Goal: Answer question/provide support

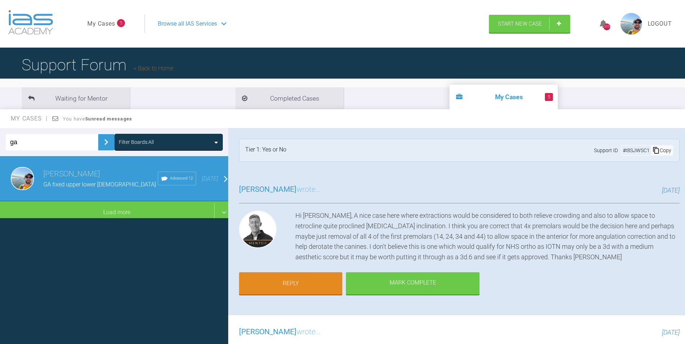
click at [450, 97] on li "5 My Cases" at bounding box center [504, 97] width 108 height 25
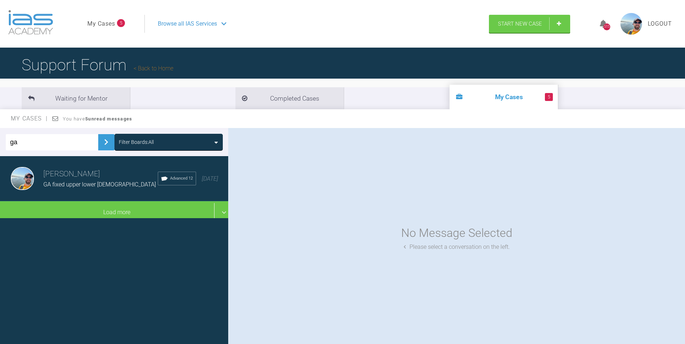
click at [100, 21] on link "My Cases" at bounding box center [101, 23] width 28 height 9
click at [206, 25] on span "Browse all IAS Services" at bounding box center [187, 23] width 59 height 9
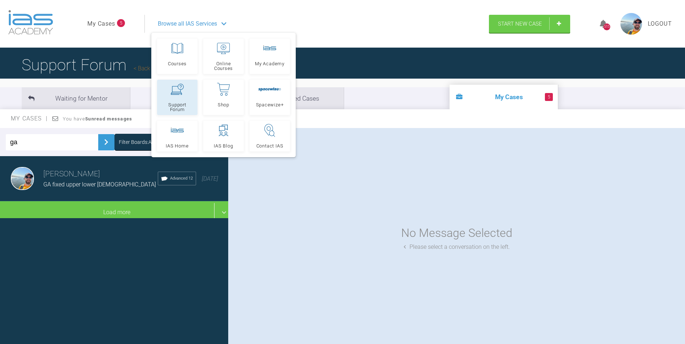
click at [179, 104] on span "Support Forum" at bounding box center [177, 107] width 34 height 9
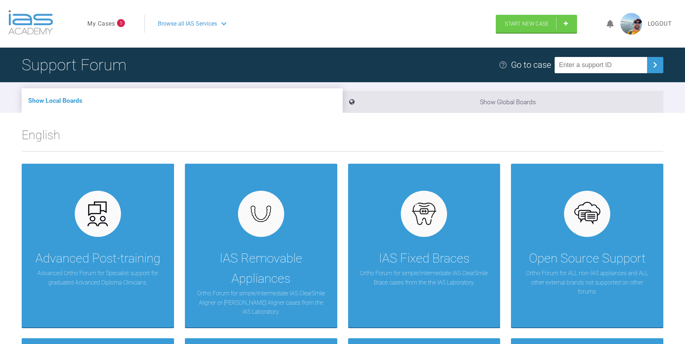
click at [104, 23] on link "My Cases" at bounding box center [101, 23] width 28 height 9
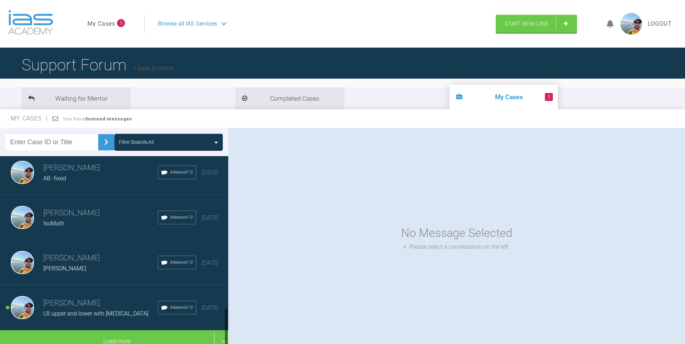
scroll to position [734, 0]
click at [92, 310] on span "LB upper and lower with [MEDICAL_DATA]" at bounding box center [95, 313] width 105 height 7
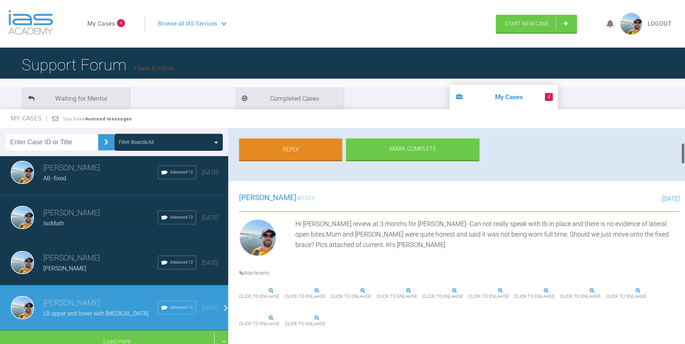
scroll to position [181, 0]
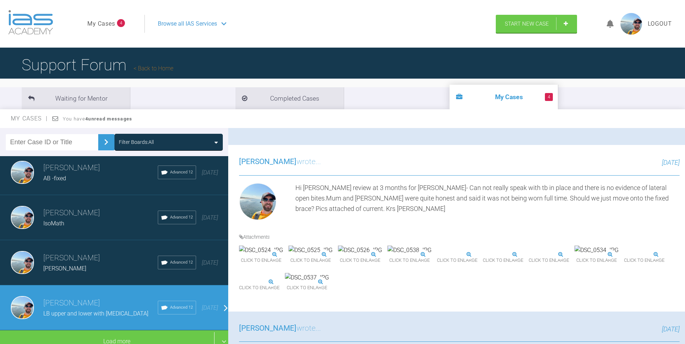
click at [382, 255] on img at bounding box center [360, 250] width 44 height 9
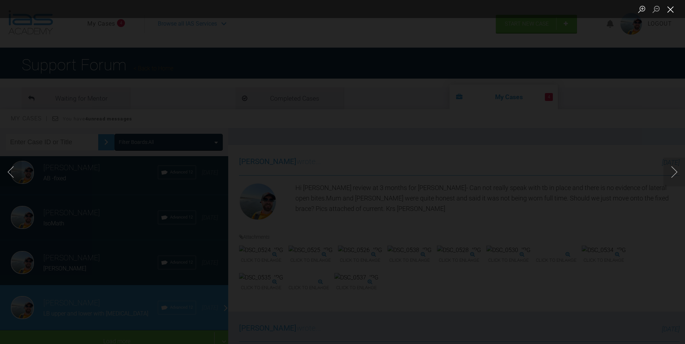
click at [668, 12] on button "Close lightbox" at bounding box center [670, 9] width 14 height 13
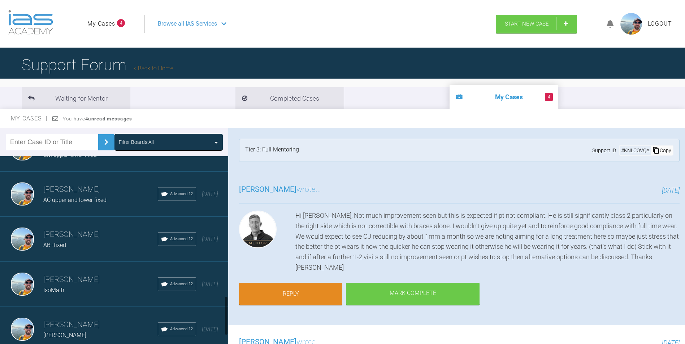
scroll to position [734, 0]
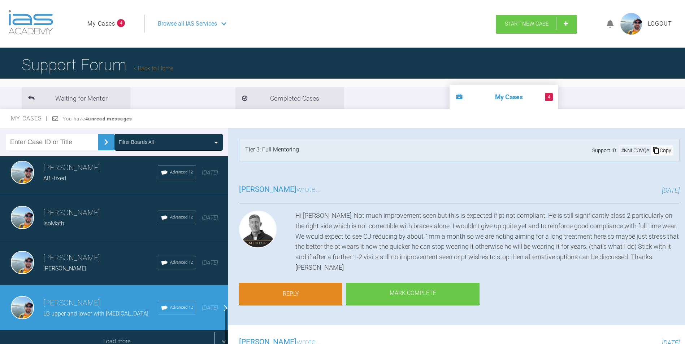
click at [96, 338] on div "Load more" at bounding box center [117, 342] width 234 height 22
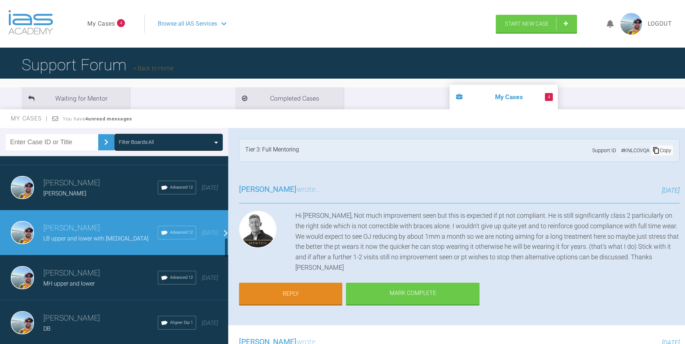
scroll to position [806, 0]
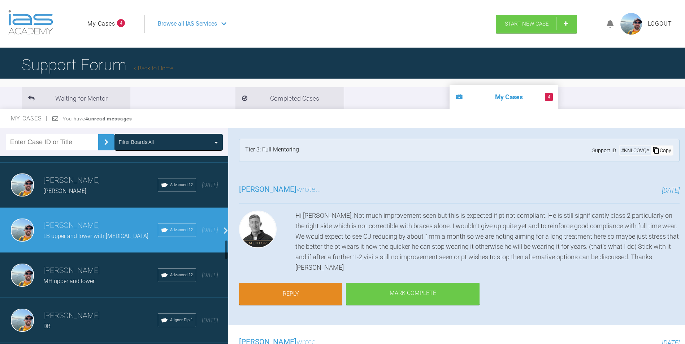
click at [97, 273] on h3 "[PERSON_NAME]" at bounding box center [100, 271] width 114 height 12
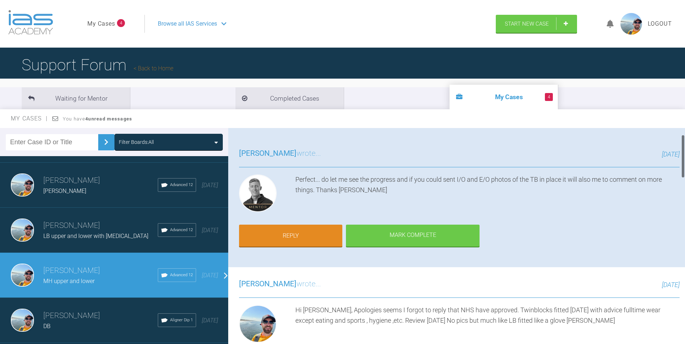
scroll to position [0, 0]
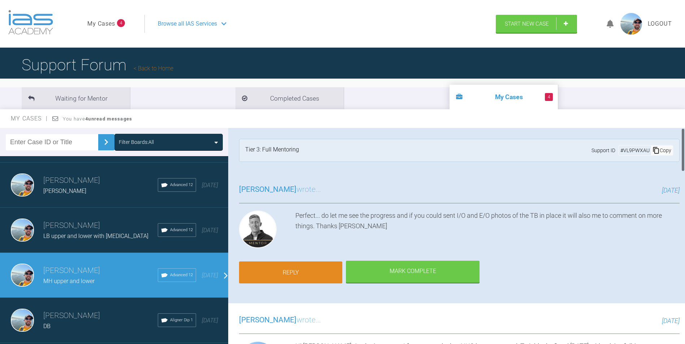
click at [288, 266] on link "Reply" at bounding box center [290, 273] width 103 height 22
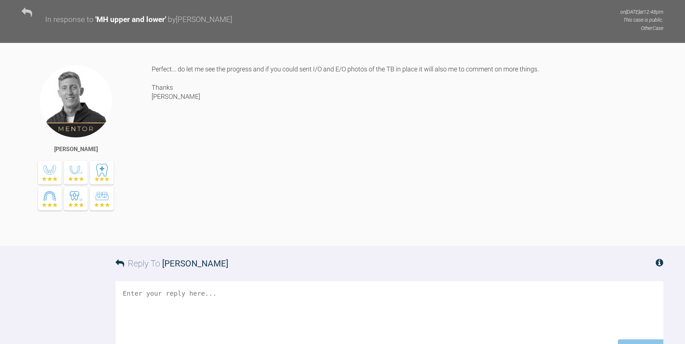
scroll to position [2047, 0]
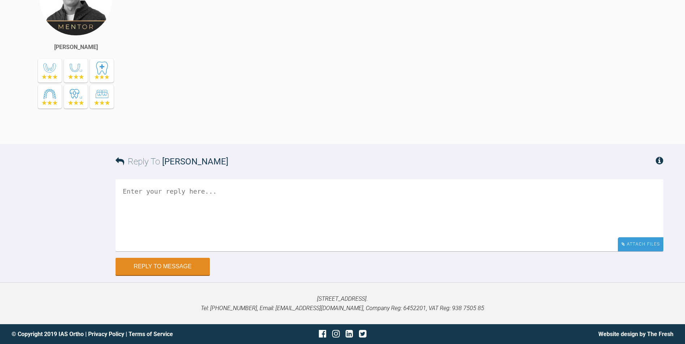
click at [632, 245] on div "Attach Files" at bounding box center [640, 245] width 45 height 14
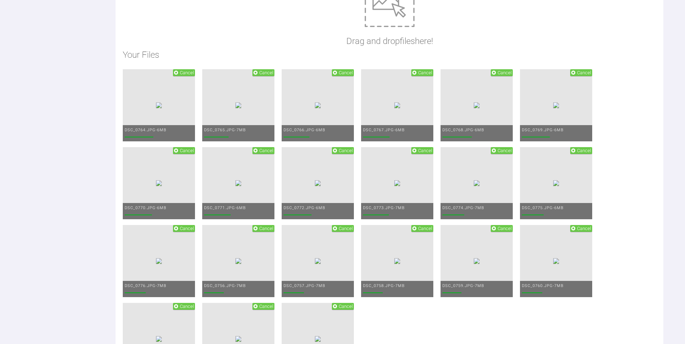
scroll to position [2155, 0]
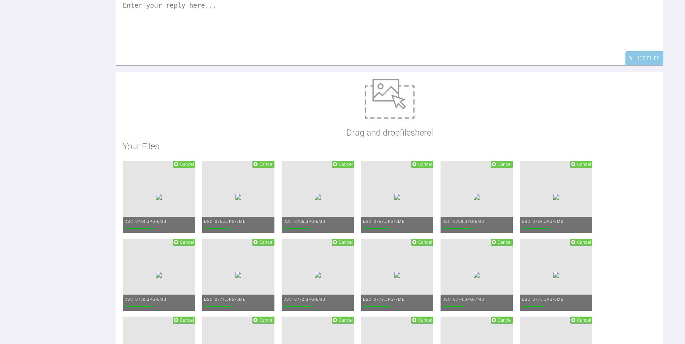
click at [207, 65] on textarea at bounding box center [390, 29] width 548 height 72
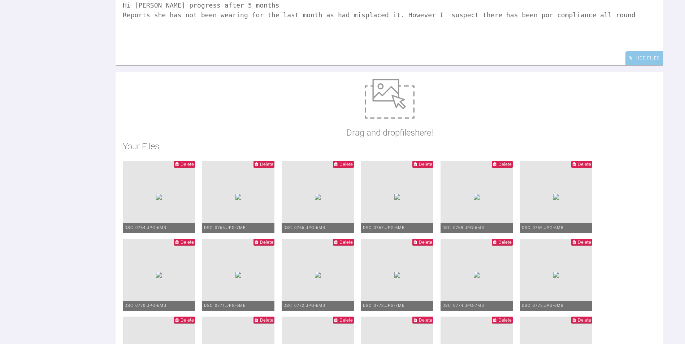
click at [510, 65] on textarea "Hi [PERSON_NAME] progress after 5 months Reports she has not been wearing for t…" at bounding box center [390, 29] width 548 height 72
click at [598, 65] on textarea "Hi [PERSON_NAME] progress after 5 months Reports she has not been wearing for t…" at bounding box center [390, 29] width 548 height 72
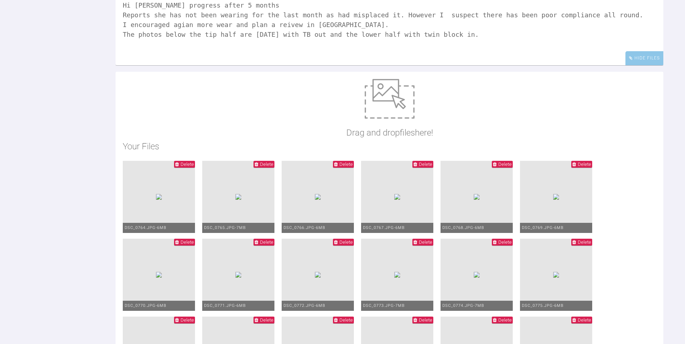
click at [311, 65] on textarea "Hi [PERSON_NAME] progress after 5 months Reports she has not been wearing for t…" at bounding box center [390, 29] width 548 height 72
click at [322, 65] on textarea "Hi [PERSON_NAME] progress after 5 months Reports she has not been wearing for t…" at bounding box center [390, 29] width 548 height 72
click at [282, 65] on textarea "Hi [PERSON_NAME] progress after 5 months Reports she has not been wearing for t…" at bounding box center [390, 29] width 548 height 72
click at [184, 65] on textarea "Hi [PERSON_NAME] progress after 5 months Reports she has not been wearing for t…" at bounding box center [390, 29] width 548 height 72
click at [603, 65] on textarea "Hi [PERSON_NAME] progress after 5 months Reports she has not been wearing for t…" at bounding box center [390, 29] width 548 height 72
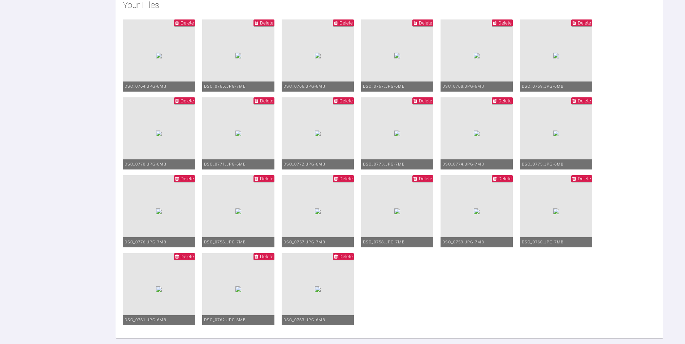
scroll to position [2300, 0]
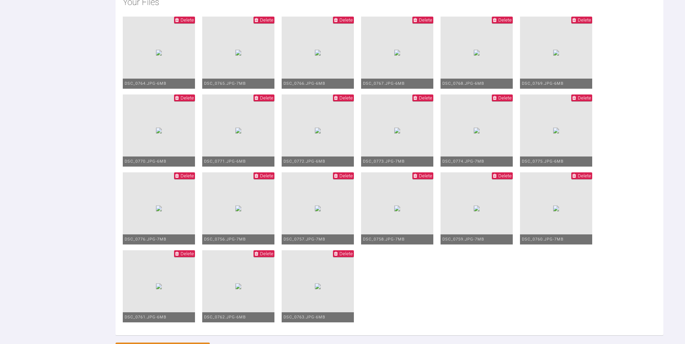
click at [273, 23] on span "Delete" at bounding box center [266, 19] width 13 height 5
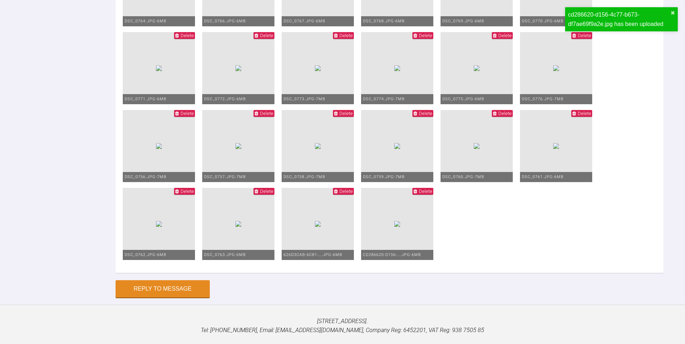
scroll to position [2324, 0]
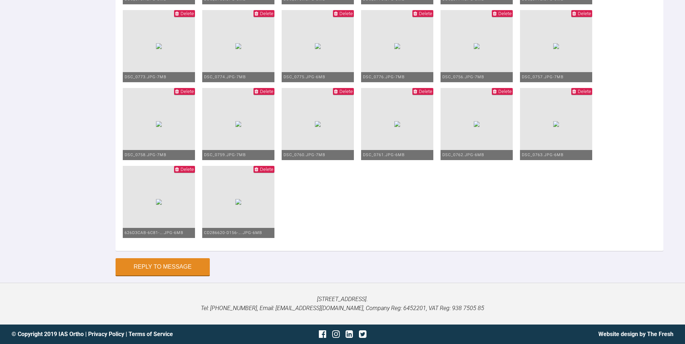
scroll to position [2504, 0]
click at [195, 173] on span "Delete" at bounding box center [184, 169] width 21 height 7
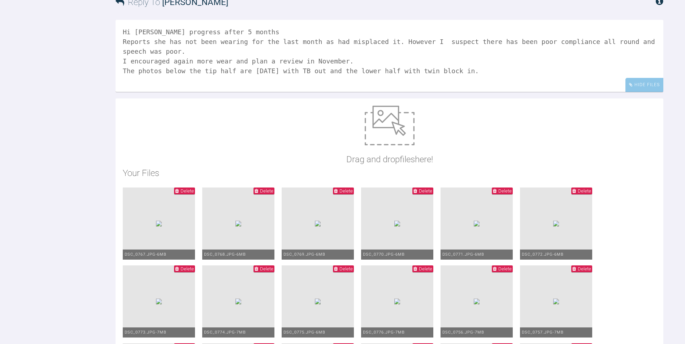
scroll to position [2107, 0]
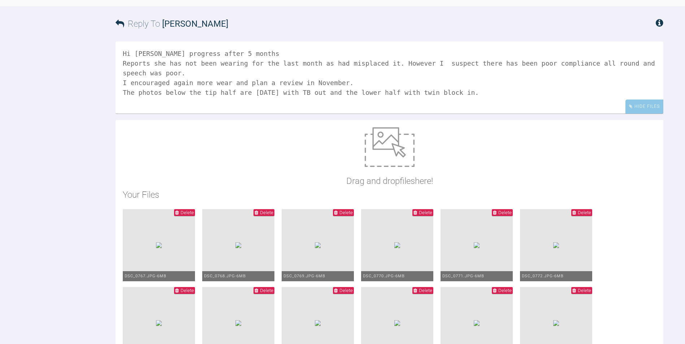
click at [205, 114] on textarea "Hi [PERSON_NAME] progress after 5 months Reports she has not been wearing for t…" at bounding box center [390, 78] width 548 height 72
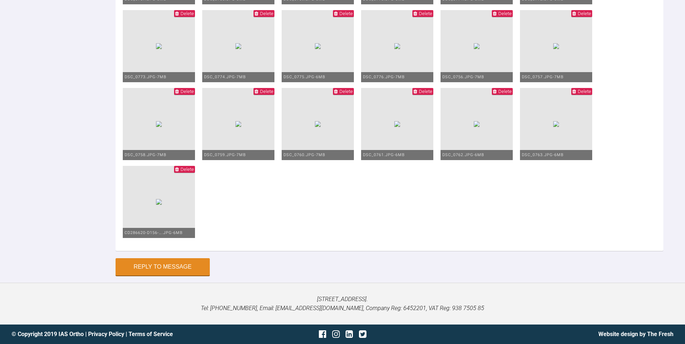
scroll to position [2504, 0]
type textarea "Hi [PERSON_NAME] progress after 5 months Reports she has not been wearing for t…"
click at [172, 277] on button "Reply to Message" at bounding box center [163, 267] width 94 height 17
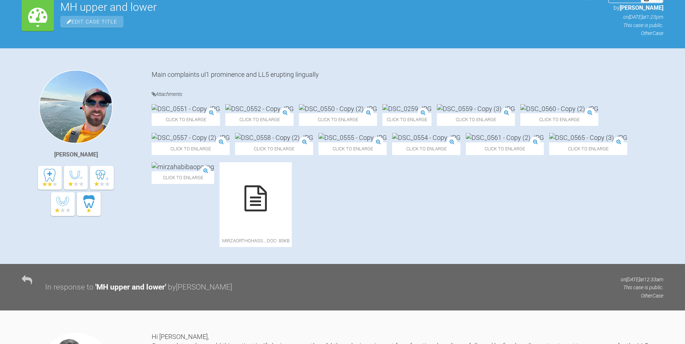
scroll to position [0, 0]
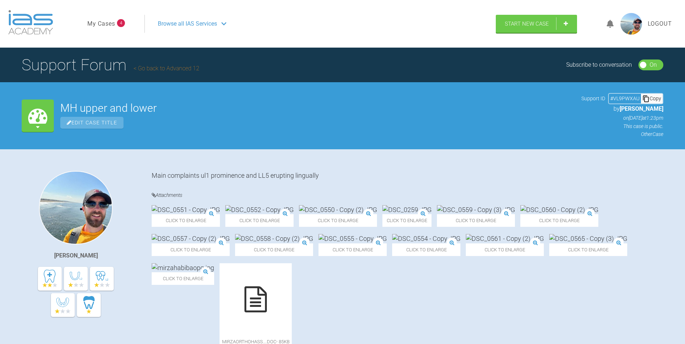
click at [99, 24] on link "My Cases" at bounding box center [101, 23] width 28 height 9
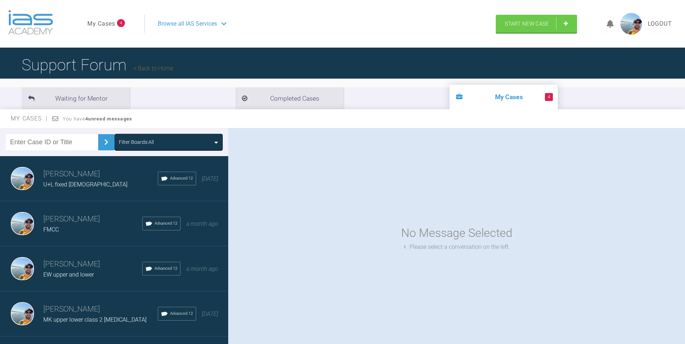
click at [114, 185] on div "U+L fixed [DEMOGRAPHIC_DATA]" at bounding box center [100, 184] width 114 height 9
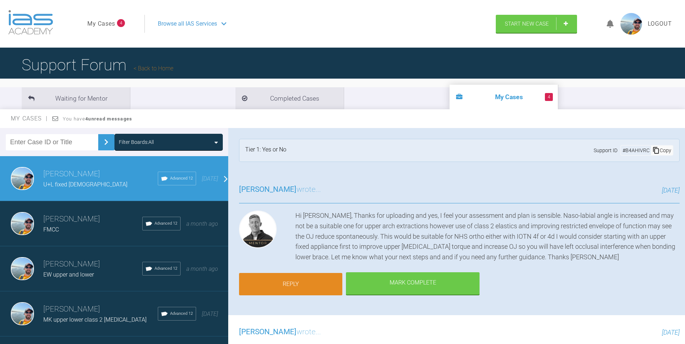
click at [300, 286] on link "Reply" at bounding box center [290, 284] width 103 height 22
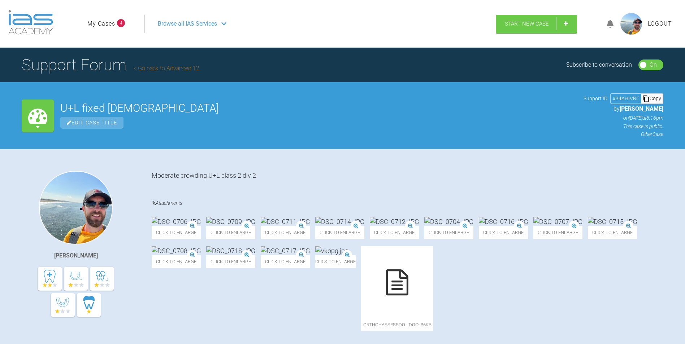
click at [99, 23] on link "My Cases" at bounding box center [101, 23] width 28 height 9
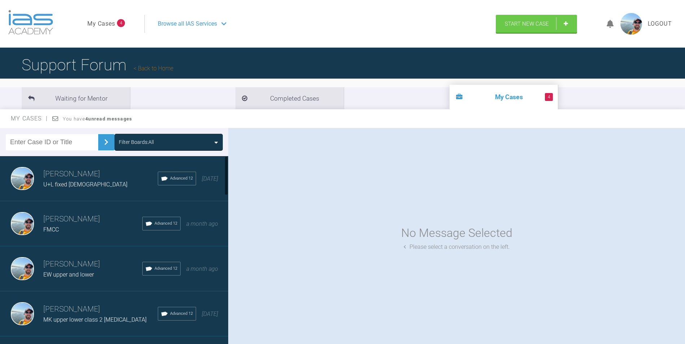
click at [100, 228] on div "FMCC" at bounding box center [92, 229] width 99 height 9
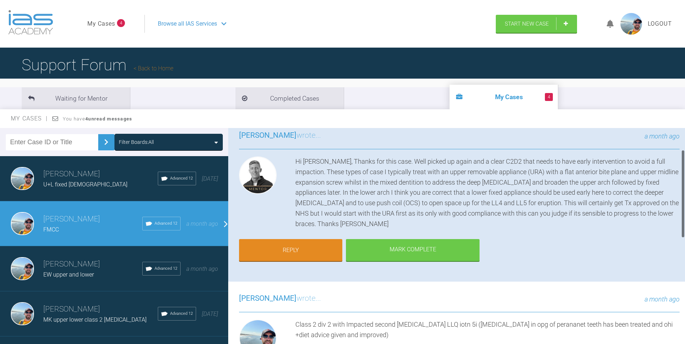
scroll to position [108, 0]
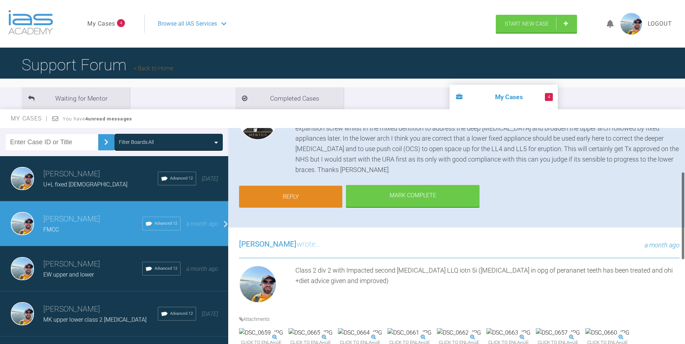
click at [284, 193] on link "Reply" at bounding box center [290, 197] width 103 height 22
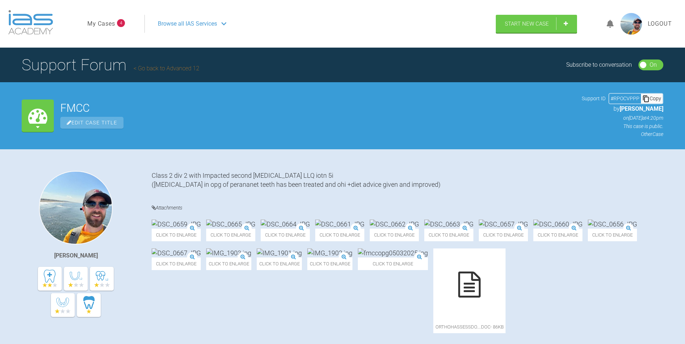
click at [103, 22] on link "My Cases" at bounding box center [101, 23] width 28 height 9
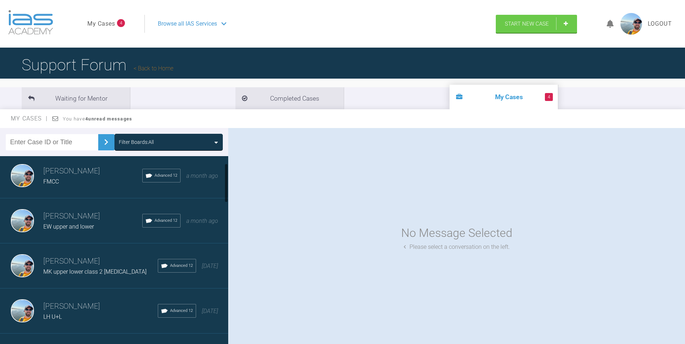
scroll to position [36, 0]
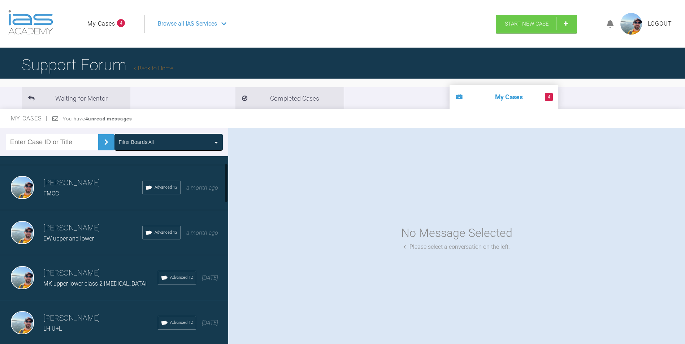
click at [97, 236] on div "EW upper and lower" at bounding box center [92, 238] width 99 height 9
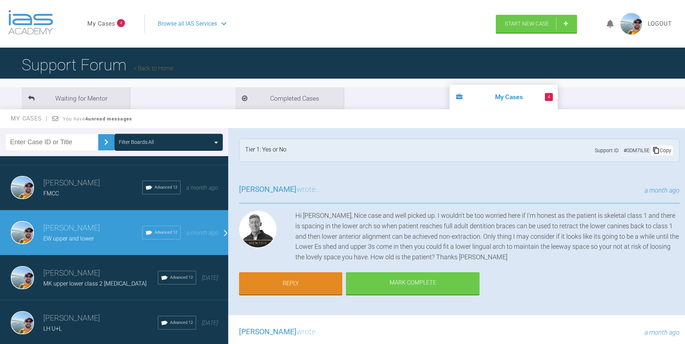
click at [96, 272] on h3 "[PERSON_NAME]" at bounding box center [100, 274] width 114 height 12
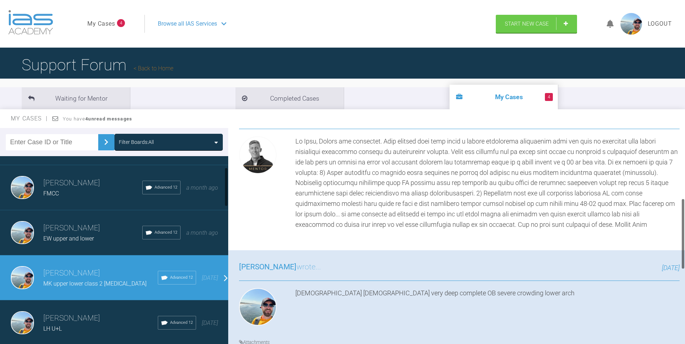
scroll to position [72, 0]
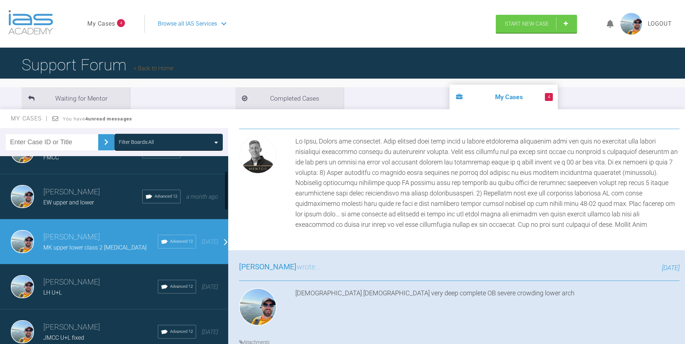
click at [88, 289] on div "LH U+L" at bounding box center [100, 292] width 114 height 9
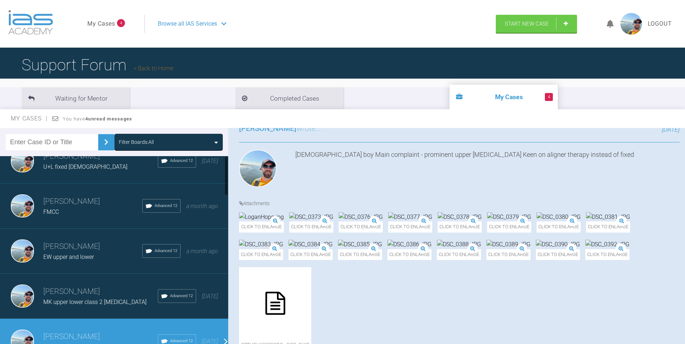
scroll to position [0, 0]
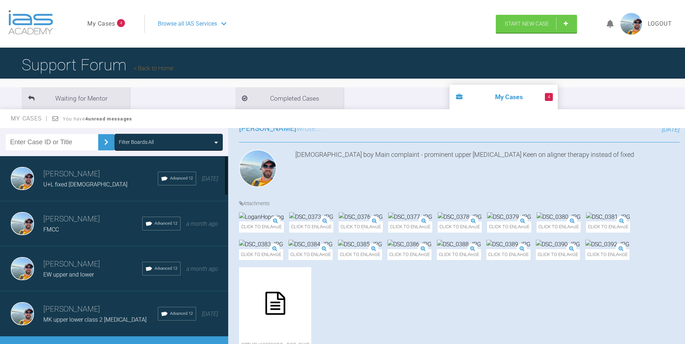
click at [96, 184] on div "U+L fixed [DEMOGRAPHIC_DATA]" at bounding box center [100, 184] width 114 height 9
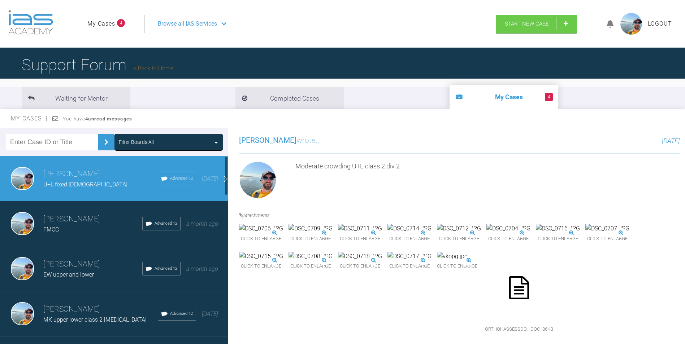
click at [104, 228] on div "FMCC" at bounding box center [92, 229] width 99 height 9
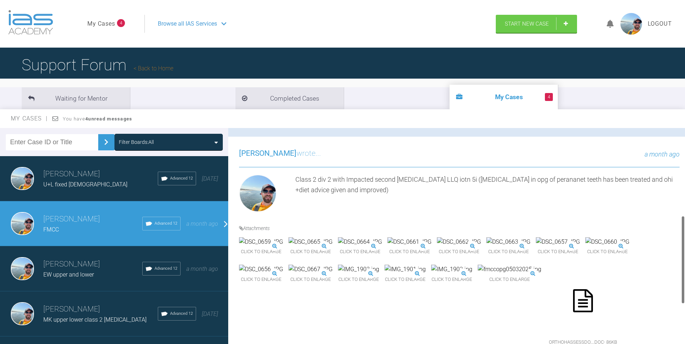
scroll to position [217, 0]
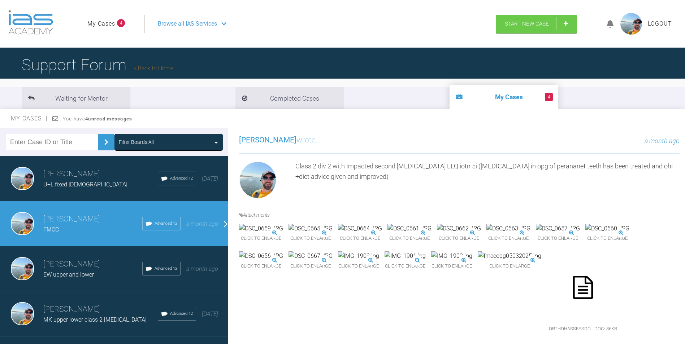
click at [283, 261] on img at bounding box center [261, 256] width 44 height 9
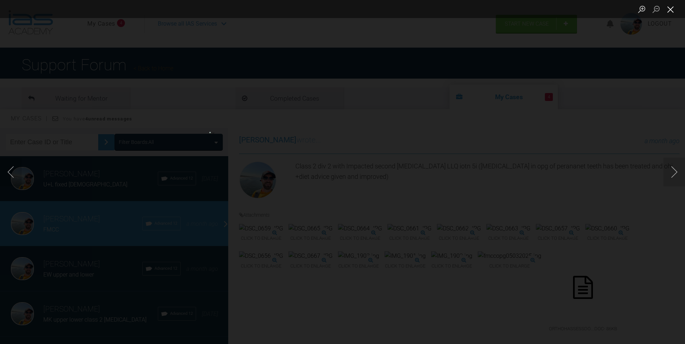
click at [667, 10] on button "Close lightbox" at bounding box center [670, 9] width 14 height 13
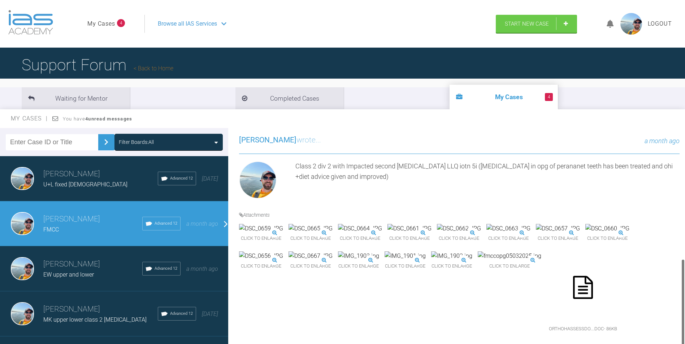
scroll to position [323, 0]
click at [501, 261] on img at bounding box center [510, 256] width 64 height 9
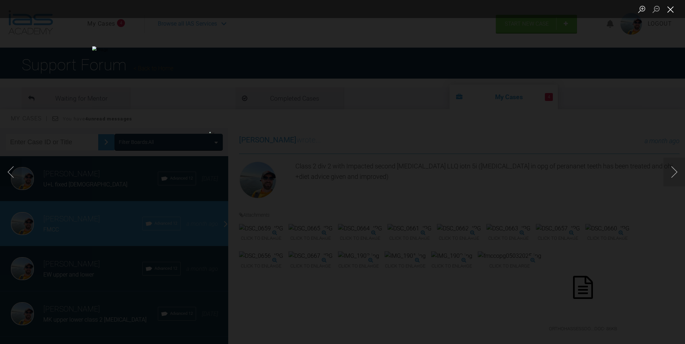
click at [674, 9] on button "Close lightbox" at bounding box center [670, 9] width 14 height 13
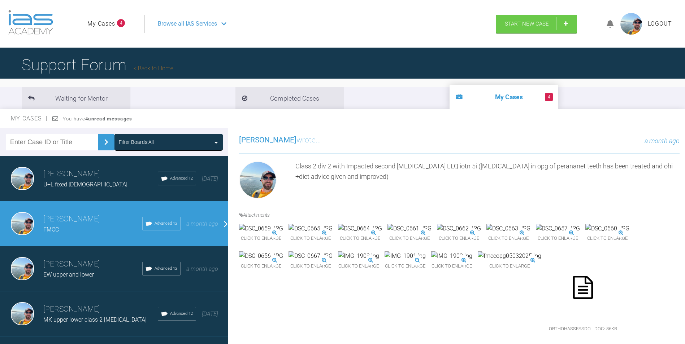
click at [431, 261] on img at bounding box center [451, 256] width 41 height 9
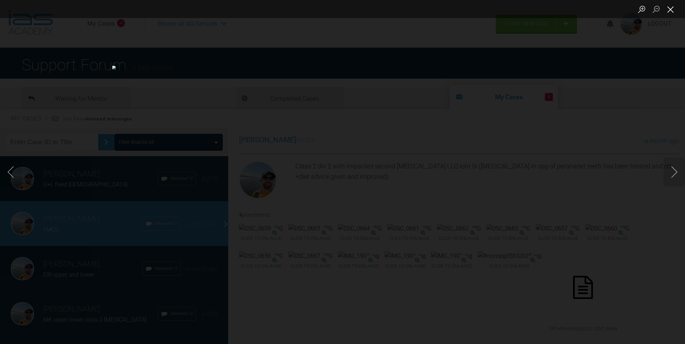
click at [670, 8] on button "Close lightbox" at bounding box center [670, 9] width 14 height 13
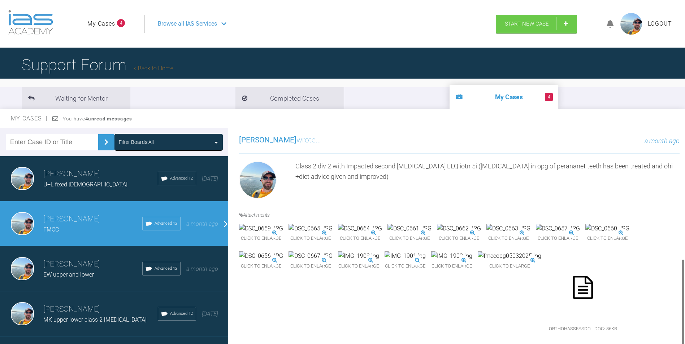
click at [333, 224] on img at bounding box center [310, 228] width 44 height 9
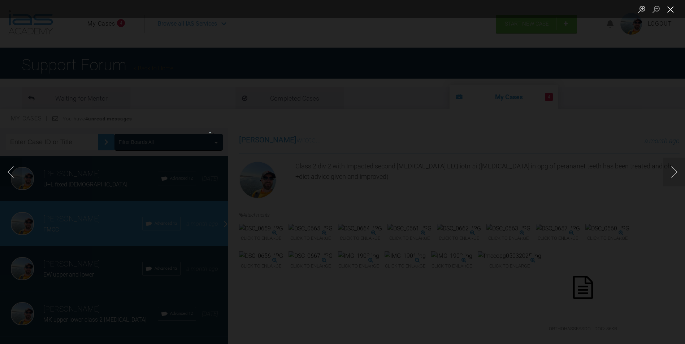
click at [672, 9] on button "Close lightbox" at bounding box center [670, 9] width 14 height 13
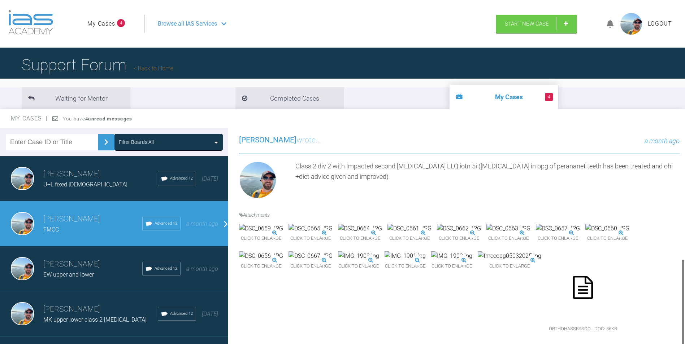
click at [501, 261] on img at bounding box center [510, 256] width 64 height 9
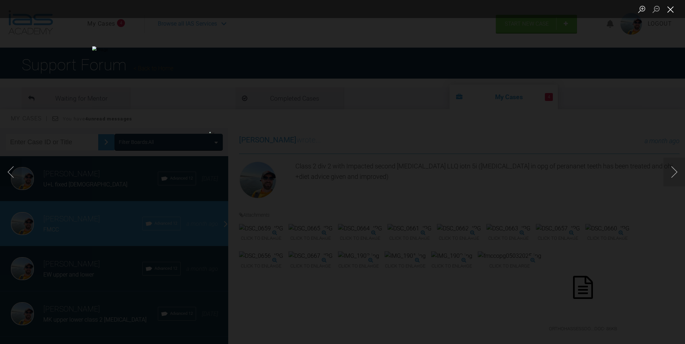
click at [669, 10] on button "Close lightbox" at bounding box center [670, 9] width 14 height 13
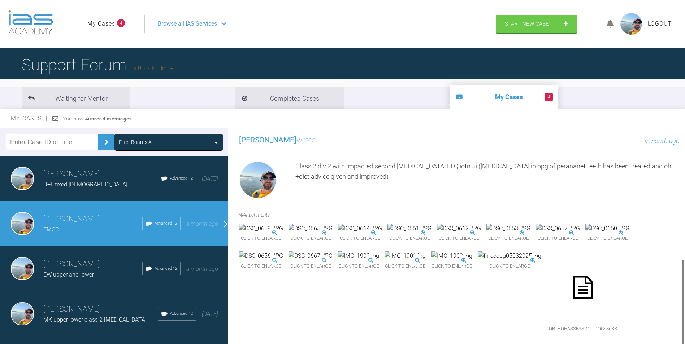
click at [574, 279] on div at bounding box center [583, 288] width 72 height 72
click at [431, 261] on img at bounding box center [451, 256] width 41 height 9
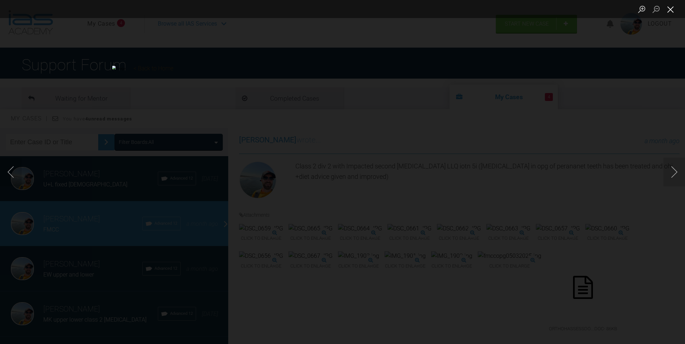
click at [666, 10] on button "Close lightbox" at bounding box center [670, 9] width 14 height 13
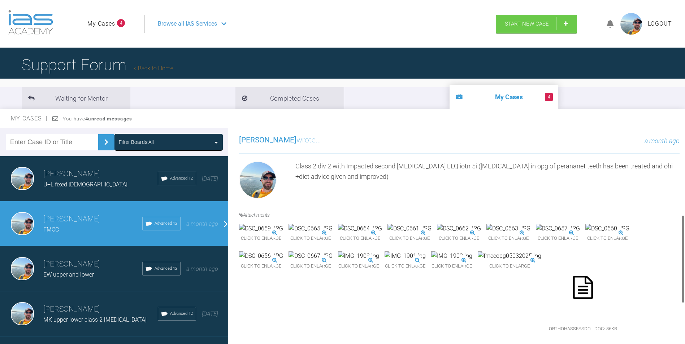
scroll to position [251, 0]
click at [283, 261] on img at bounding box center [261, 256] width 44 height 9
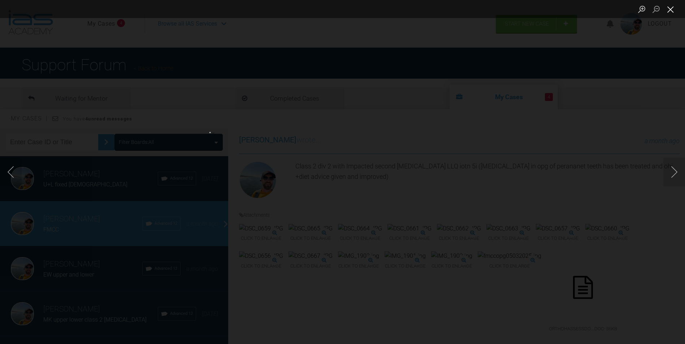
click at [675, 8] on button "Close lightbox" at bounding box center [670, 9] width 14 height 13
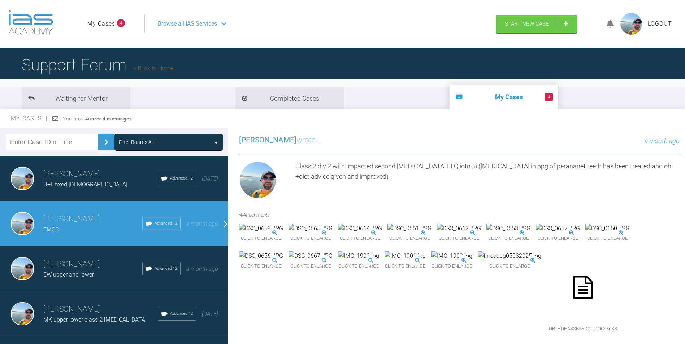
click at [536, 234] on img at bounding box center [558, 228] width 44 height 9
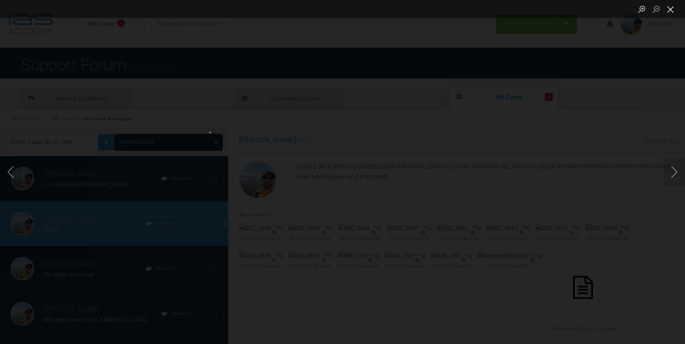
click at [666, 10] on button "Close lightbox" at bounding box center [670, 9] width 14 height 13
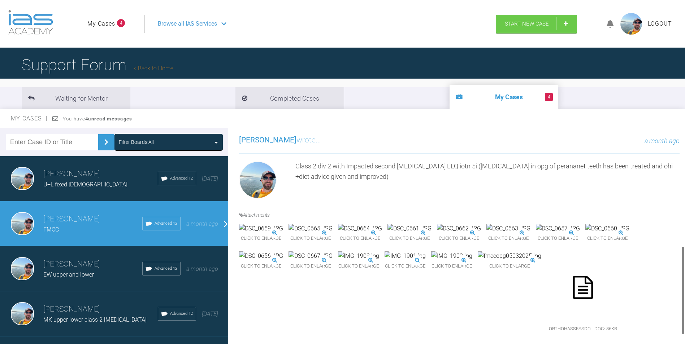
scroll to position [323, 0]
click at [431, 261] on img at bounding box center [451, 256] width 41 height 9
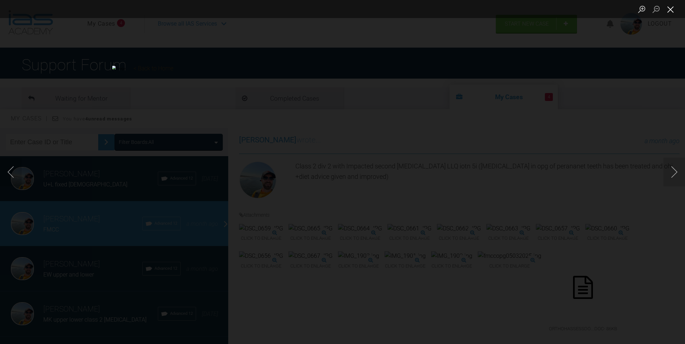
click at [668, 8] on button "Close lightbox" at bounding box center [670, 9] width 14 height 13
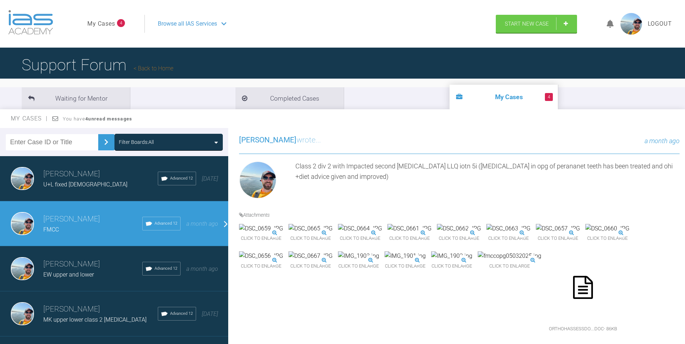
click at [581, 286] on icon at bounding box center [583, 287] width 20 height 23
click at [385, 261] on img at bounding box center [405, 256] width 41 height 9
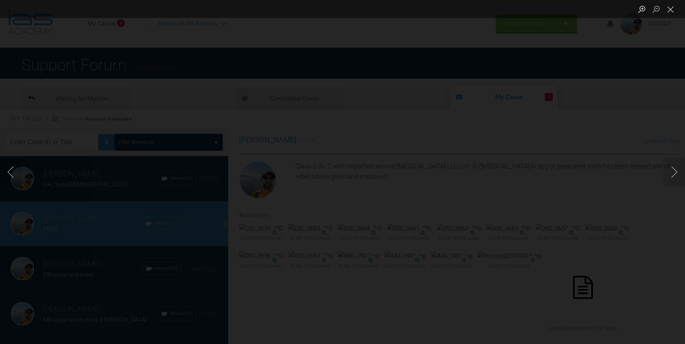
click at [362, 252] on div "Lightbox" at bounding box center [342, 172] width 685 height 344
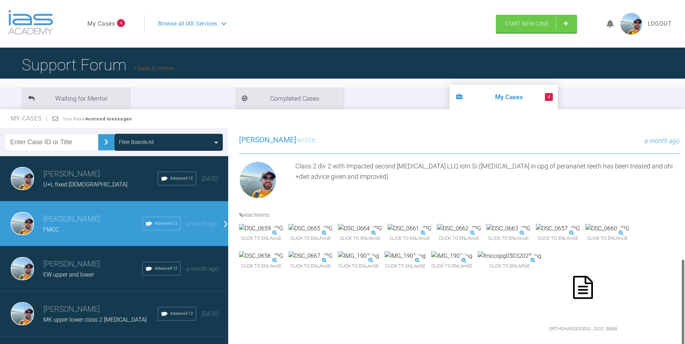
click at [385, 252] on img at bounding box center [405, 256] width 41 height 9
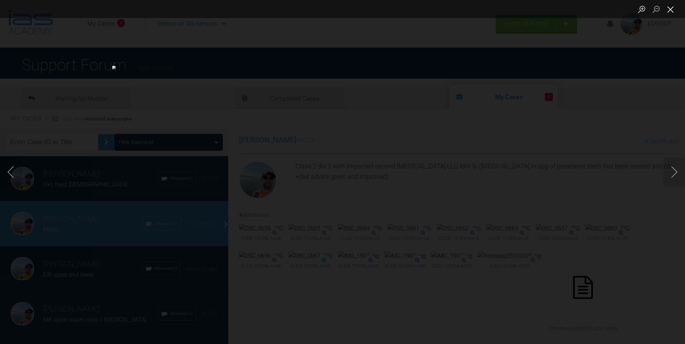
click at [672, 14] on button "Close lightbox" at bounding box center [670, 9] width 14 height 13
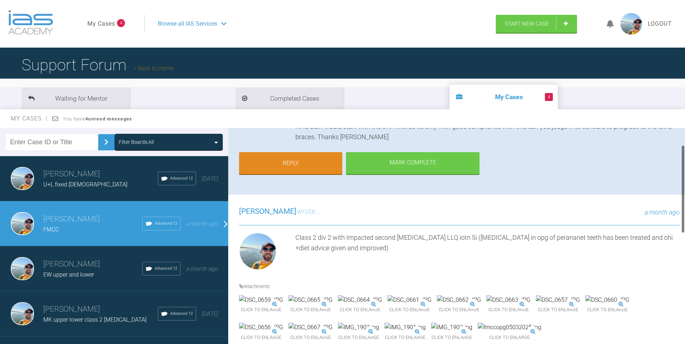
scroll to position [35, 0]
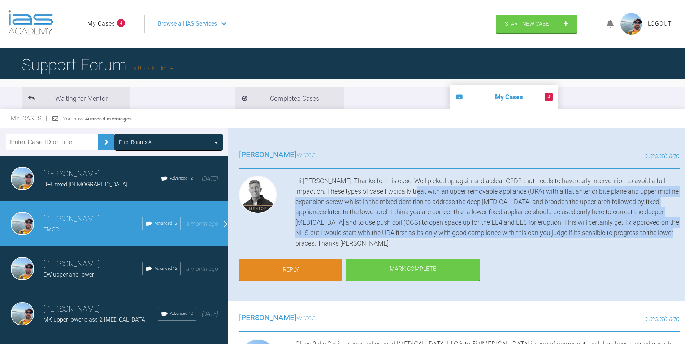
drag, startPoint x: 410, startPoint y: 191, endPoint x: 456, endPoint y: 244, distance: 70.7
click at [456, 244] on div "Hi [PERSON_NAME], Thanks for this case. Well picked up again and a clear C2D2 t…" at bounding box center [487, 212] width 384 height 73
drag, startPoint x: 456, startPoint y: 244, endPoint x: 433, endPoint y: 216, distance: 36.4
copy div "an upper removable appliance (URA) with a flat anterior bite plane and upper mi…"
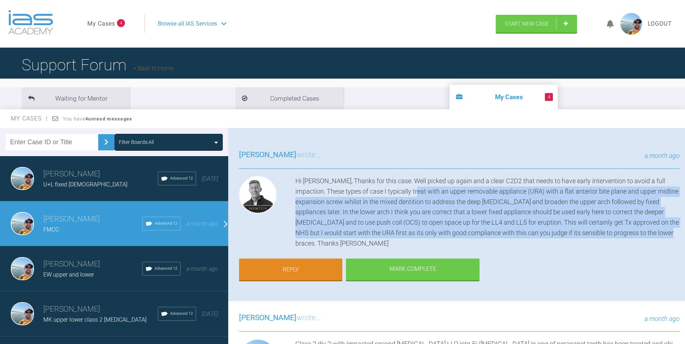
click at [513, 252] on div "[PERSON_NAME] wrote... a month ago Hi [PERSON_NAME], Thanks for this case. Well…" at bounding box center [459, 219] width 462 height 163
